Goal: Information Seeking & Learning: Learn about a topic

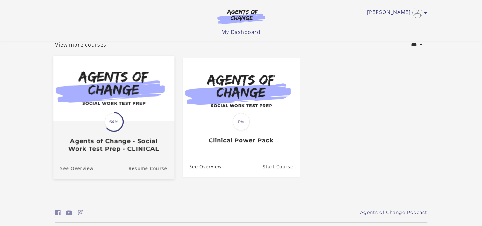
click at [130, 112] on img at bounding box center [113, 88] width 121 height 65
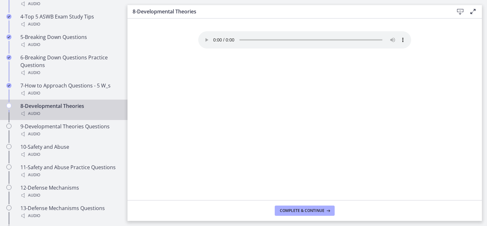
scroll to position [419, 0]
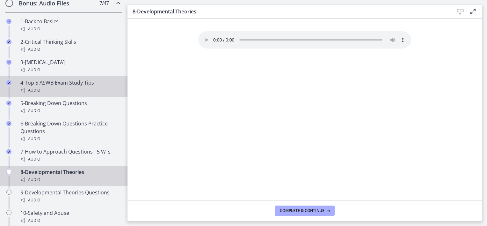
click at [59, 87] on div "4-Top 5 ASWB Exam Study Tips Audio" at bounding box center [69, 86] width 99 height 15
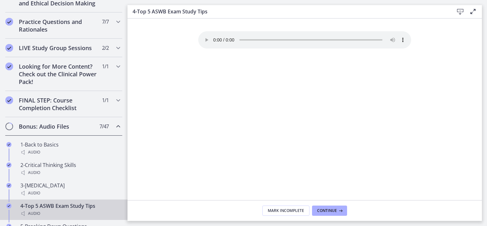
scroll to position [296, 0]
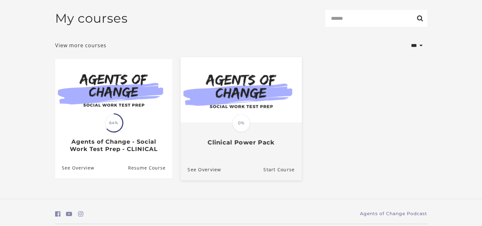
click at [240, 110] on img at bounding box center [240, 89] width 121 height 65
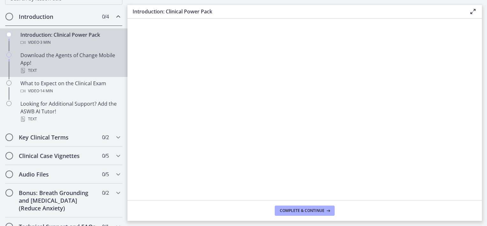
scroll to position [88, 0]
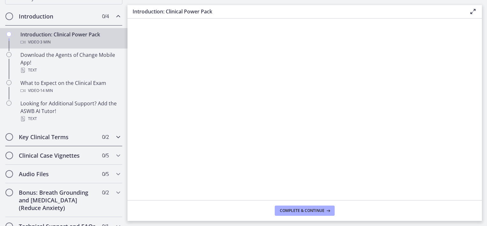
click at [74, 139] on h2 "Key Clinical Terms" at bounding box center [58, 137] width 78 height 8
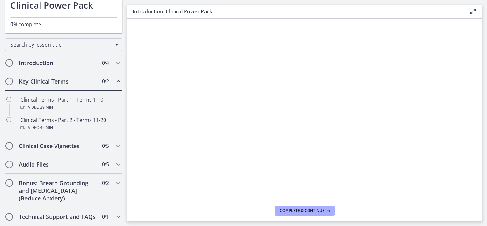
scroll to position [48, 0]
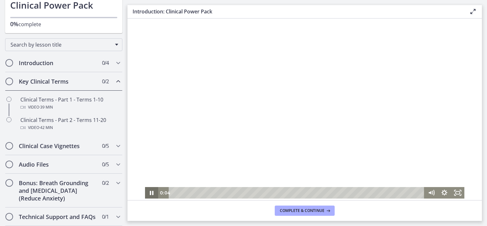
click at [149, 193] on icon "Pause" at bounding box center [151, 192] width 13 height 11
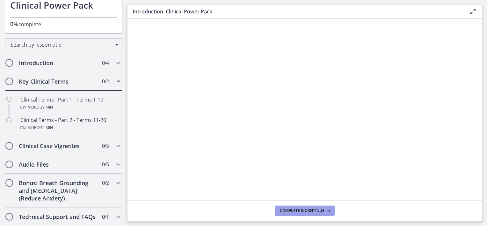
click at [311, 209] on span "Complete & continue" at bounding box center [302, 210] width 45 height 5
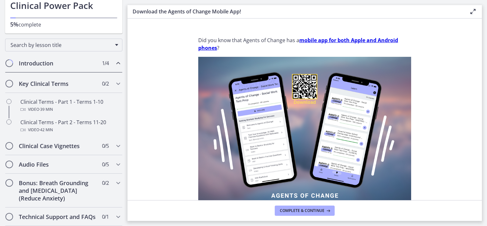
scroll to position [48, 0]
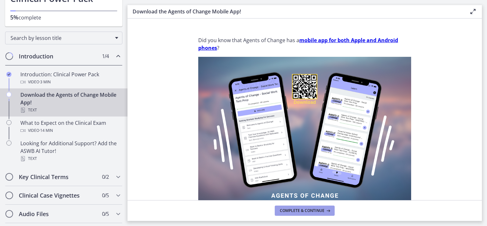
click at [311, 209] on span "Complete & continue" at bounding box center [302, 210] width 45 height 5
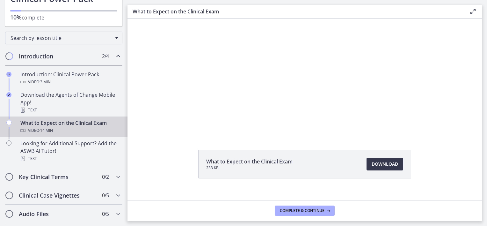
scroll to position [28, 0]
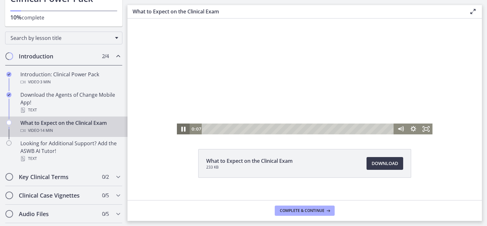
click at [184, 126] on icon "Pause" at bounding box center [183, 128] width 15 height 13
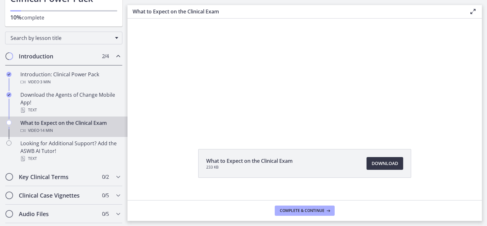
click at [372, 163] on span "Download Opens in a new window" at bounding box center [385, 163] width 26 height 8
click at [64, 175] on h2 "Key Clinical Terms" at bounding box center [58, 177] width 78 height 8
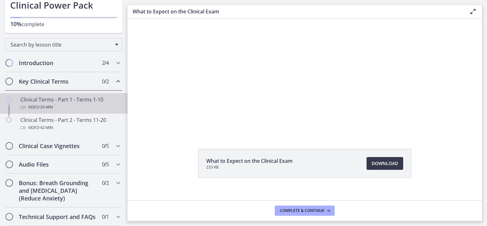
click at [74, 103] on div "Video · 39 min" at bounding box center [69, 107] width 99 height 8
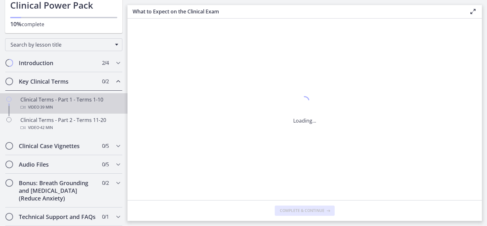
scroll to position [0, 0]
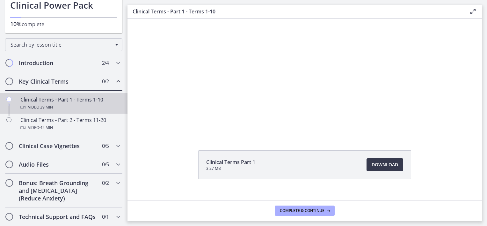
scroll to position [27, 0]
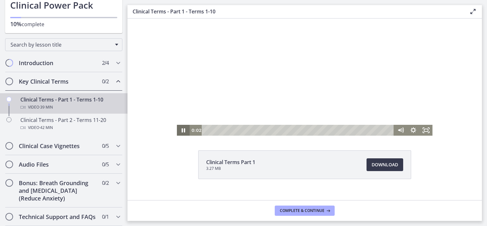
click at [181, 129] on icon "Pause" at bounding box center [183, 130] width 13 height 11
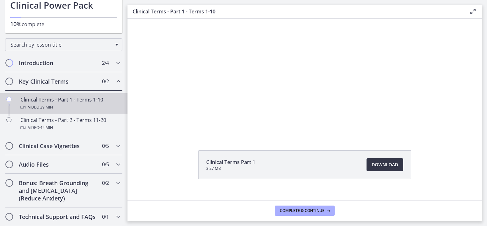
click at [380, 163] on span "Download Opens in a new window" at bounding box center [385, 165] width 26 height 8
click at [306, 210] on span "Complete & continue" at bounding box center [302, 210] width 45 height 5
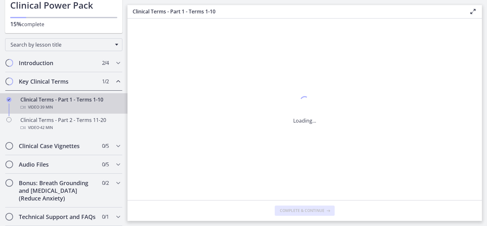
scroll to position [0, 0]
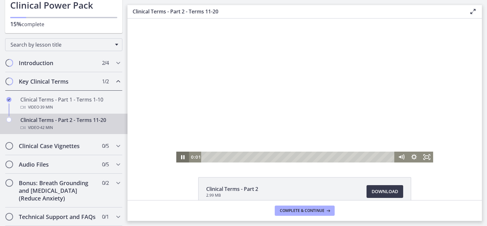
click at [182, 158] on icon "Pause" at bounding box center [182, 156] width 13 height 11
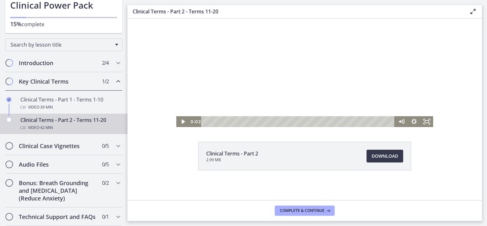
scroll to position [36, 0]
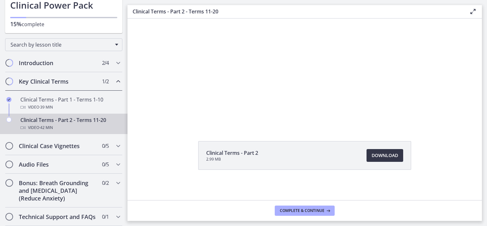
click at [374, 152] on span "Download Opens in a new window" at bounding box center [385, 155] width 26 height 8
click at [302, 207] on button "Complete & continue" at bounding box center [305, 210] width 60 height 10
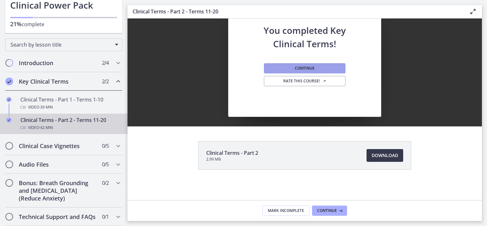
click at [301, 66] on span "Continue" at bounding box center [305, 68] width 20 height 5
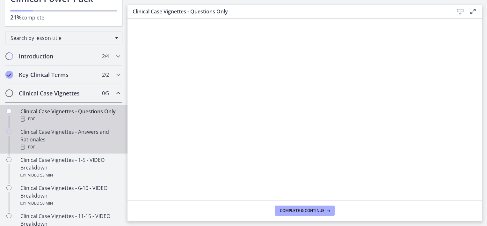
click at [62, 138] on div "Clinical Case Vignettes - Answers and Rationales PDF" at bounding box center [69, 139] width 99 height 23
click at [69, 116] on div "PDF" at bounding box center [69, 119] width 99 height 8
drag, startPoint x: 65, startPoint y: 151, endPoint x: 56, endPoint y: 151, distance: 9.2
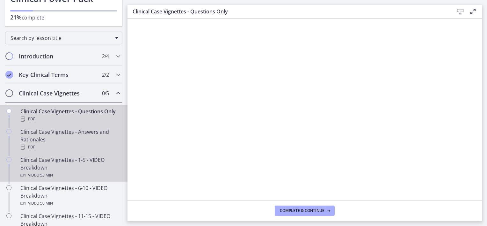
drag, startPoint x: 56, startPoint y: 151, endPoint x: 45, endPoint y: 153, distance: 11.3
click at [45, 151] on div "PDF" at bounding box center [69, 147] width 99 height 8
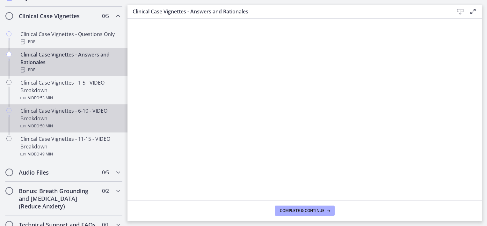
scroll to position [140, 0]
